Goal: Task Accomplishment & Management: Manage account settings

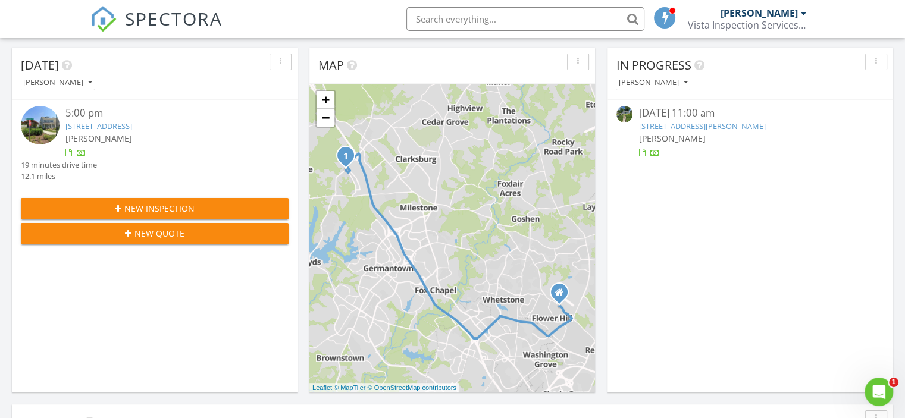
scroll to position [1100, 923]
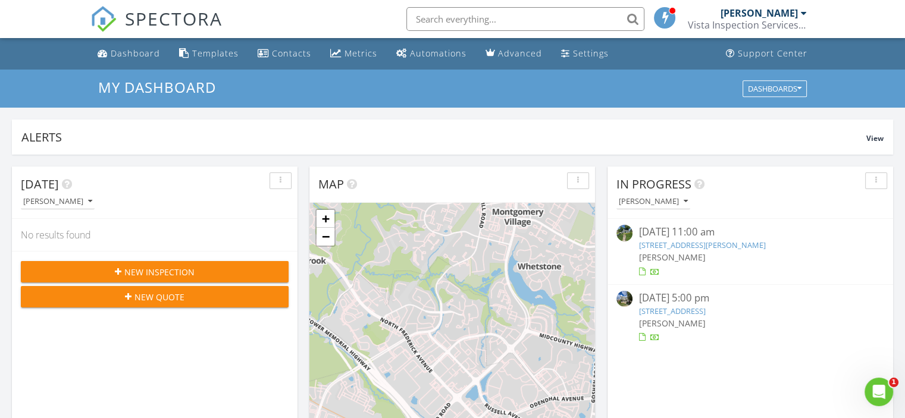
click at [705, 308] on link "22829 Broadway Ave, Clarksburg, MD 20871" at bounding box center [671, 311] width 67 height 11
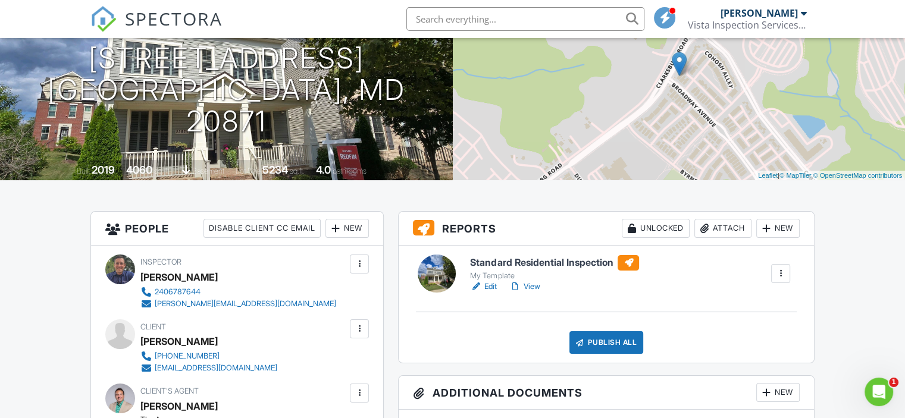
scroll to position [197, 0]
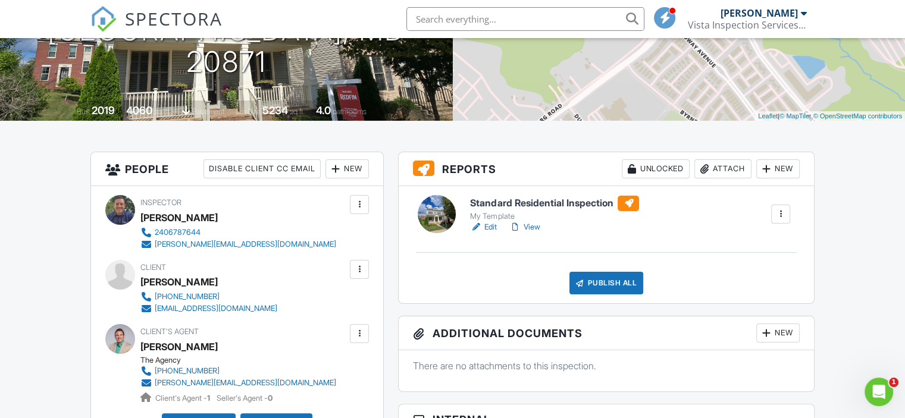
click at [493, 223] on link "Edit" at bounding box center [483, 227] width 27 height 12
